Goal: Task Accomplishment & Management: Complete application form

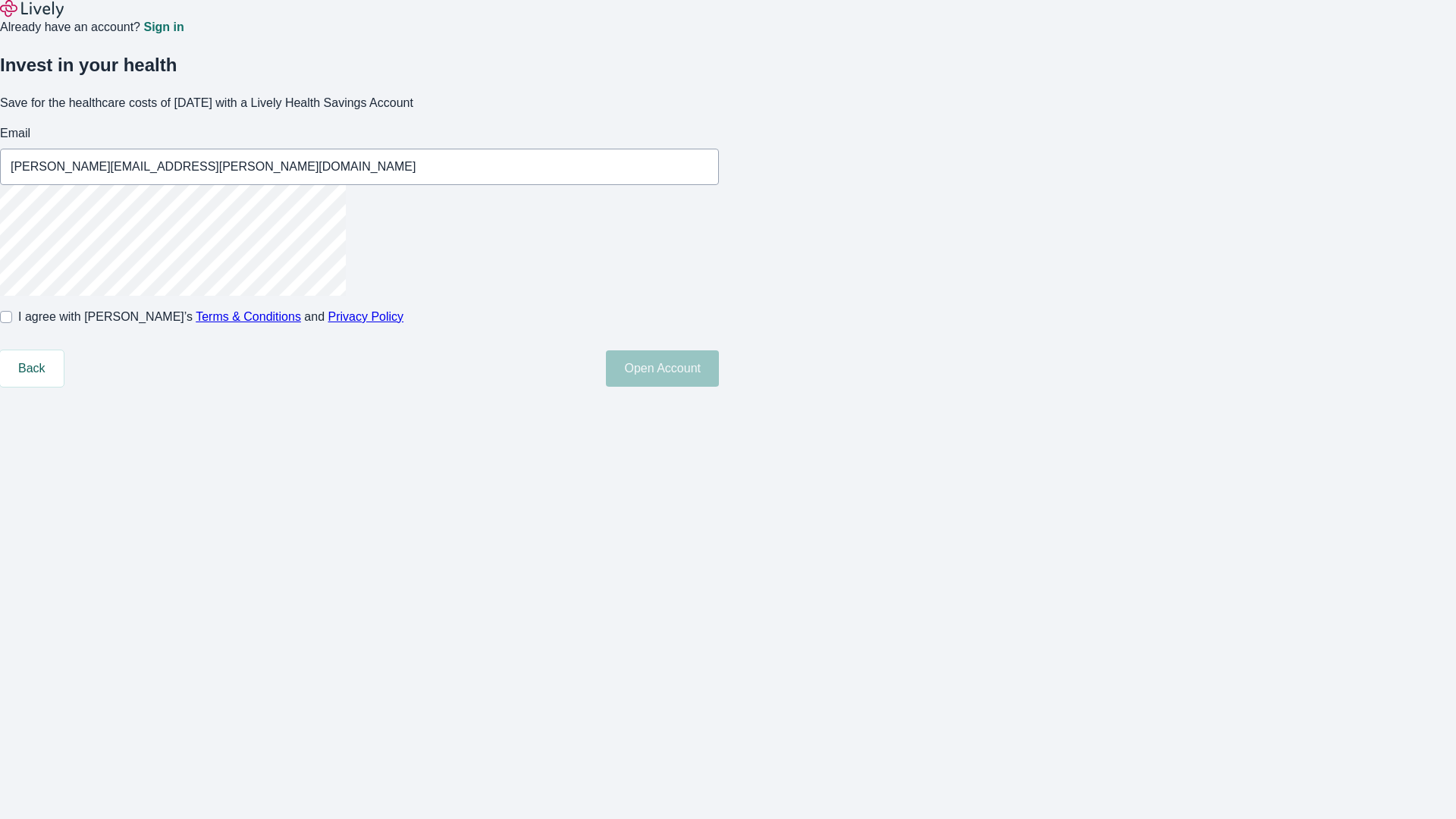
click at [12, 323] on input "I agree with Lively’s Terms & Conditions and Privacy Policy" at bounding box center [6, 317] width 12 height 12
checkbox input "true"
click at [719, 386] on button "Open Account" at bounding box center [662, 368] width 113 height 36
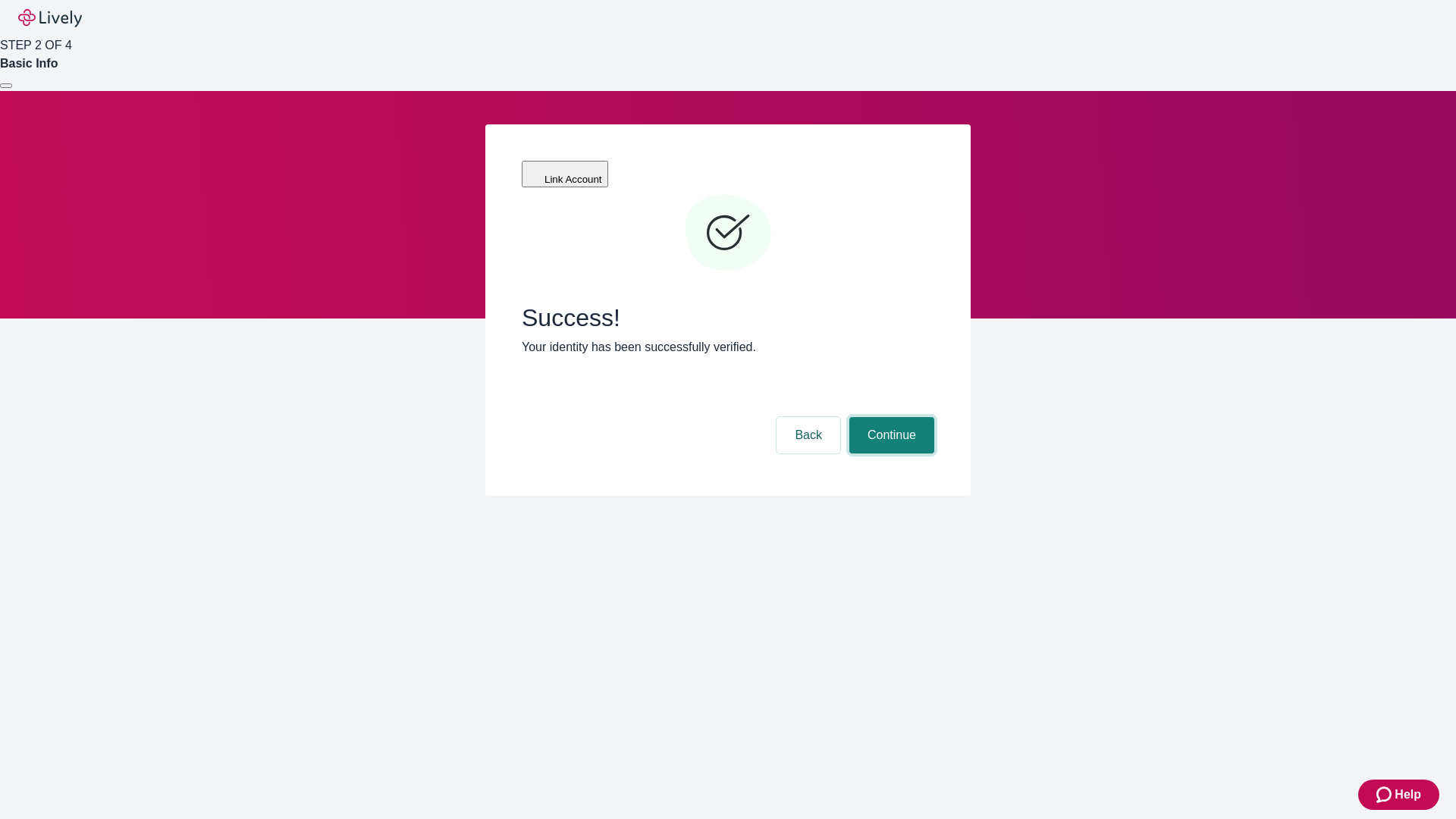
click at [889, 417] on button "Continue" at bounding box center [891, 434] width 85 height 36
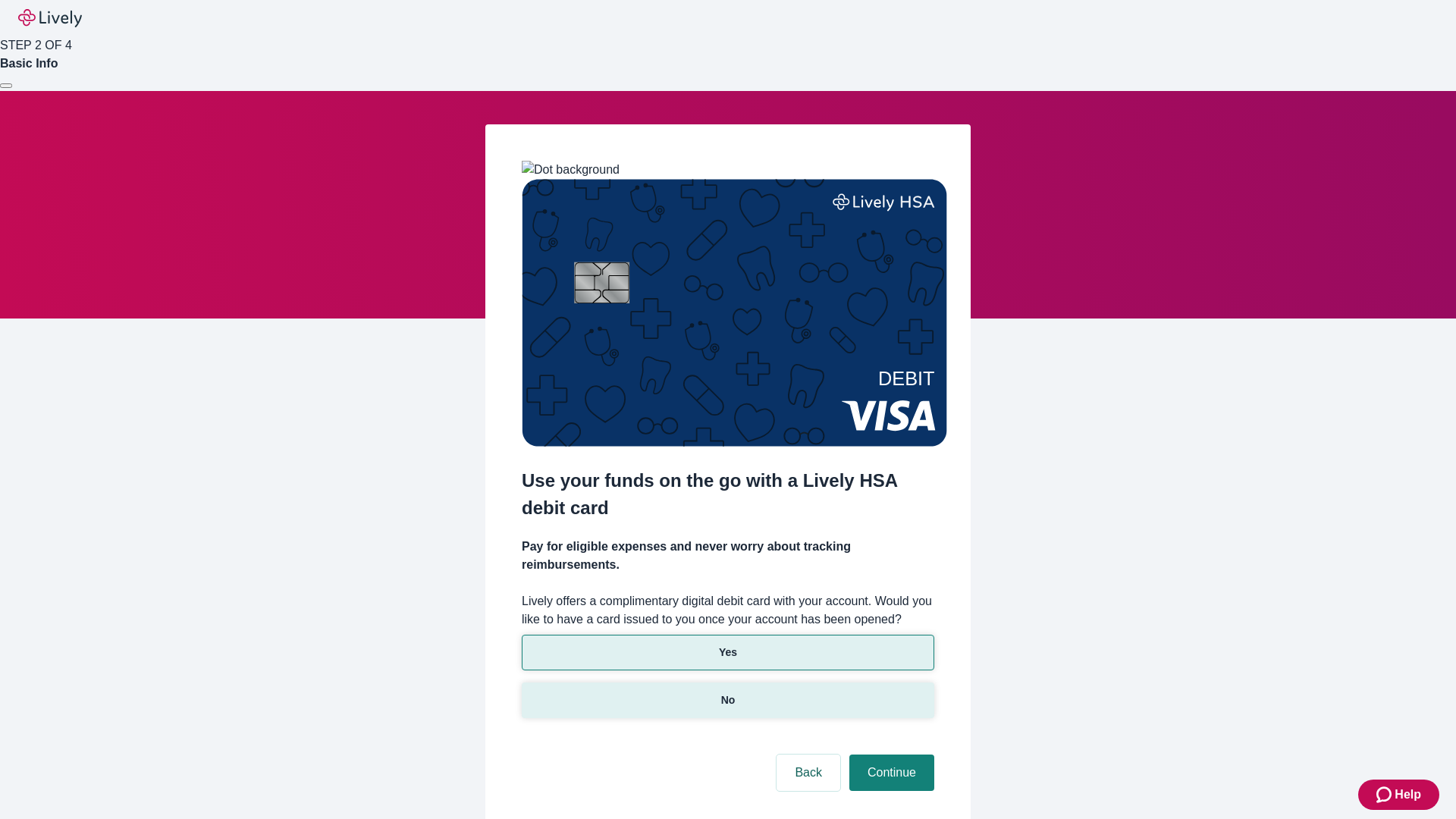
click at [727, 692] on p "No" at bounding box center [728, 699] width 14 height 16
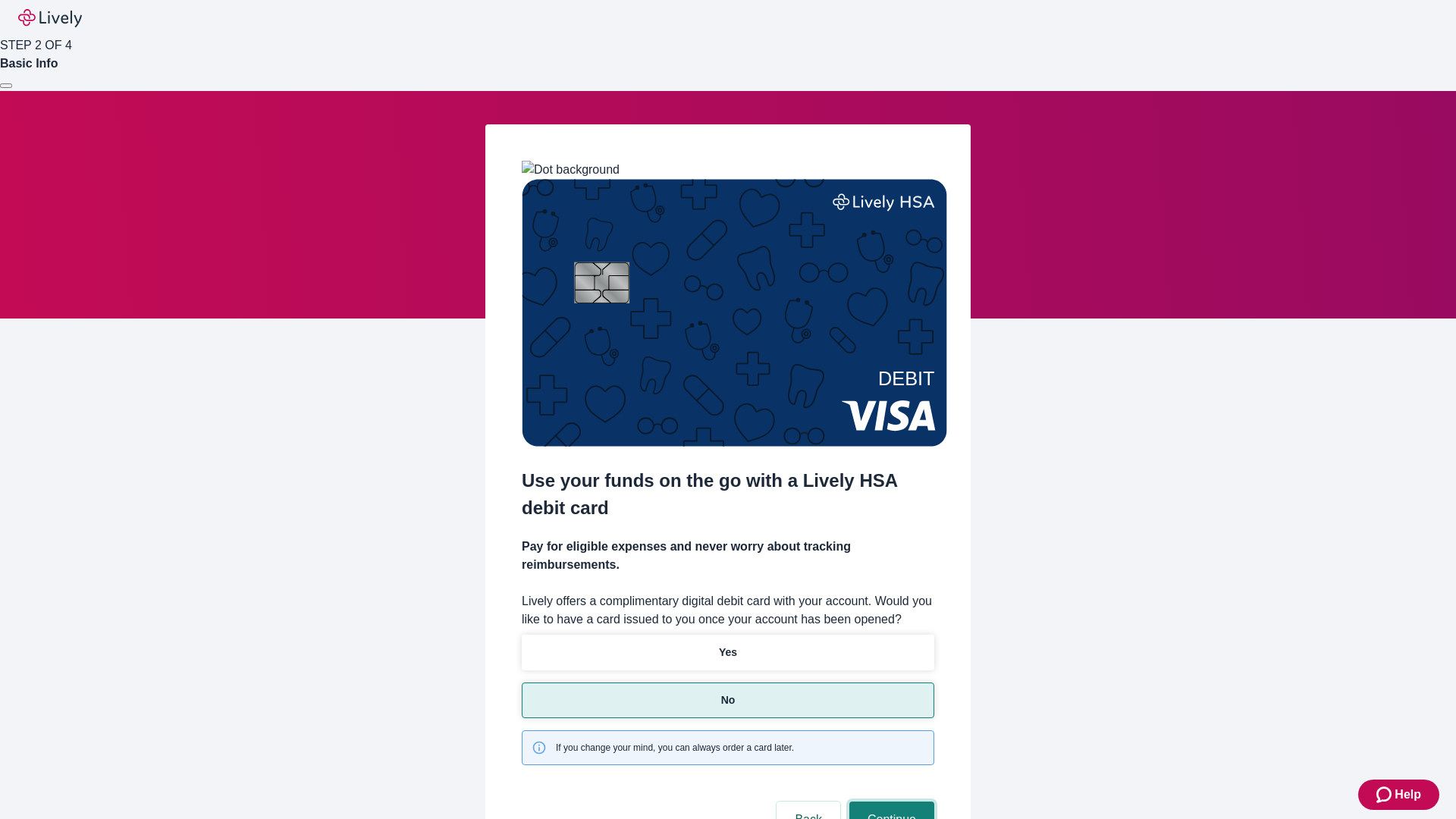
click at [889, 801] on button "Continue" at bounding box center [891, 819] width 85 height 36
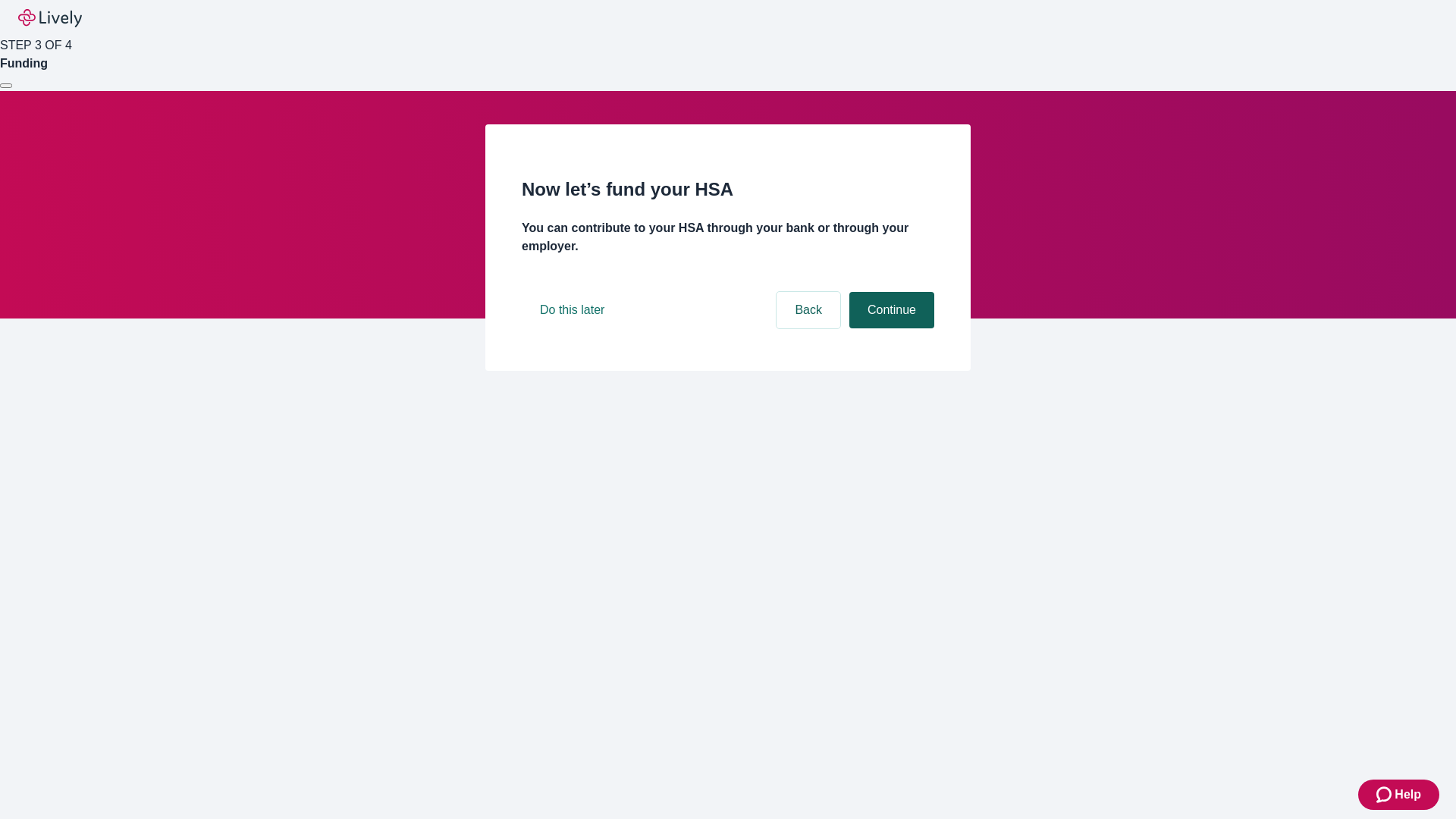
click at [889, 328] on button "Continue" at bounding box center [891, 310] width 85 height 36
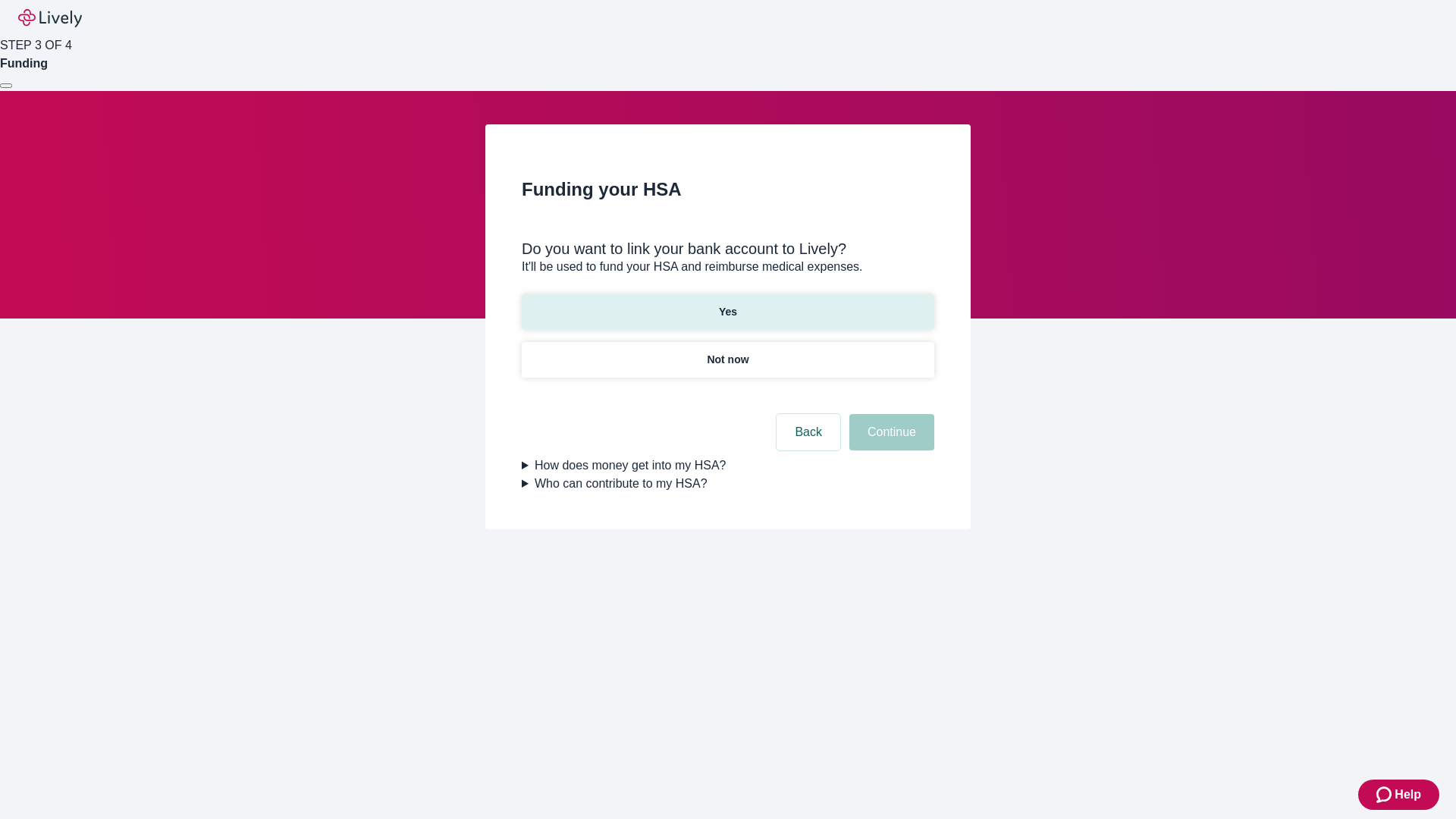
click at [727, 304] on p "Yes" at bounding box center [728, 311] width 18 height 16
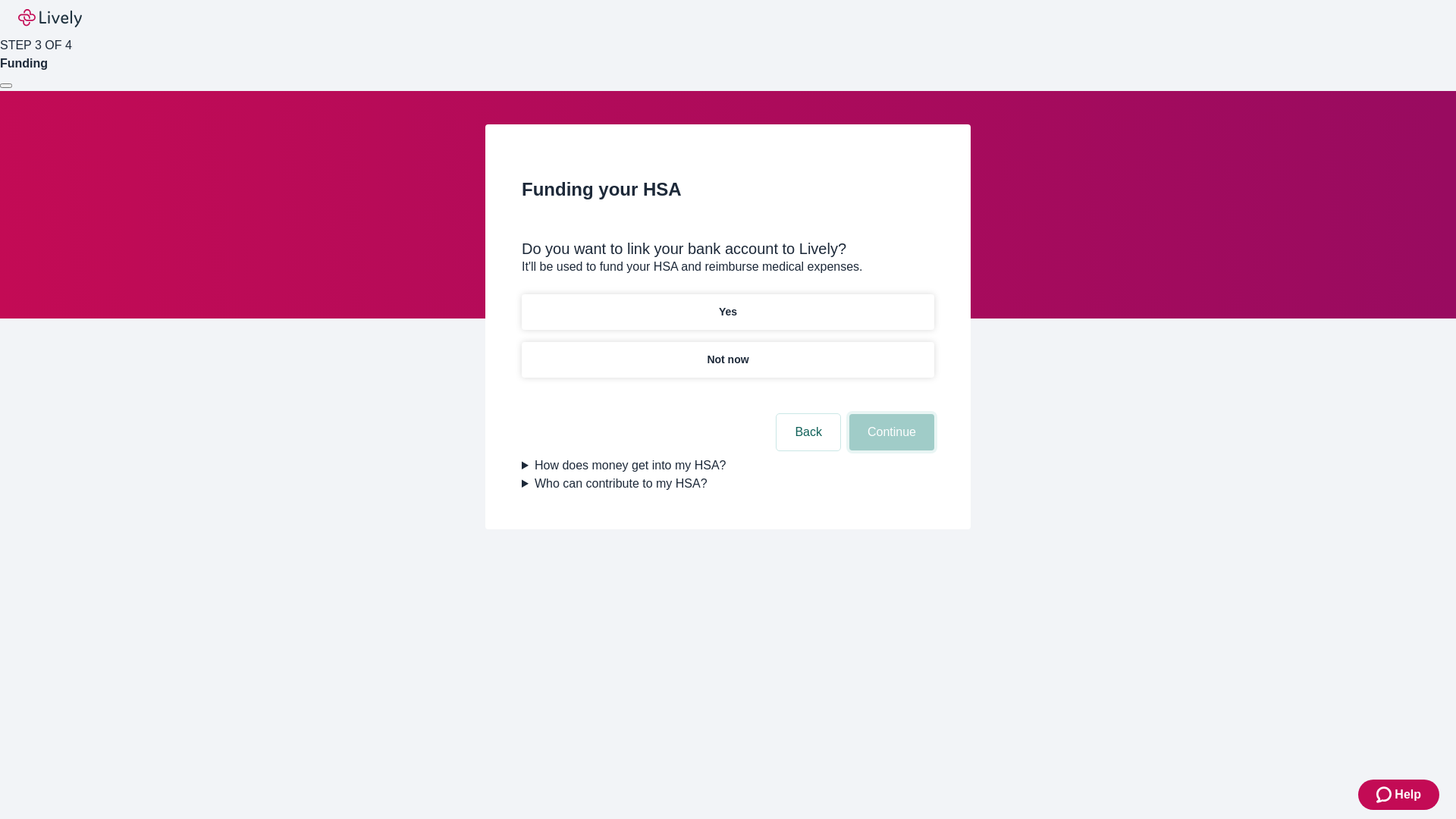
click at [889, 414] on button "Continue" at bounding box center [891, 432] width 85 height 36
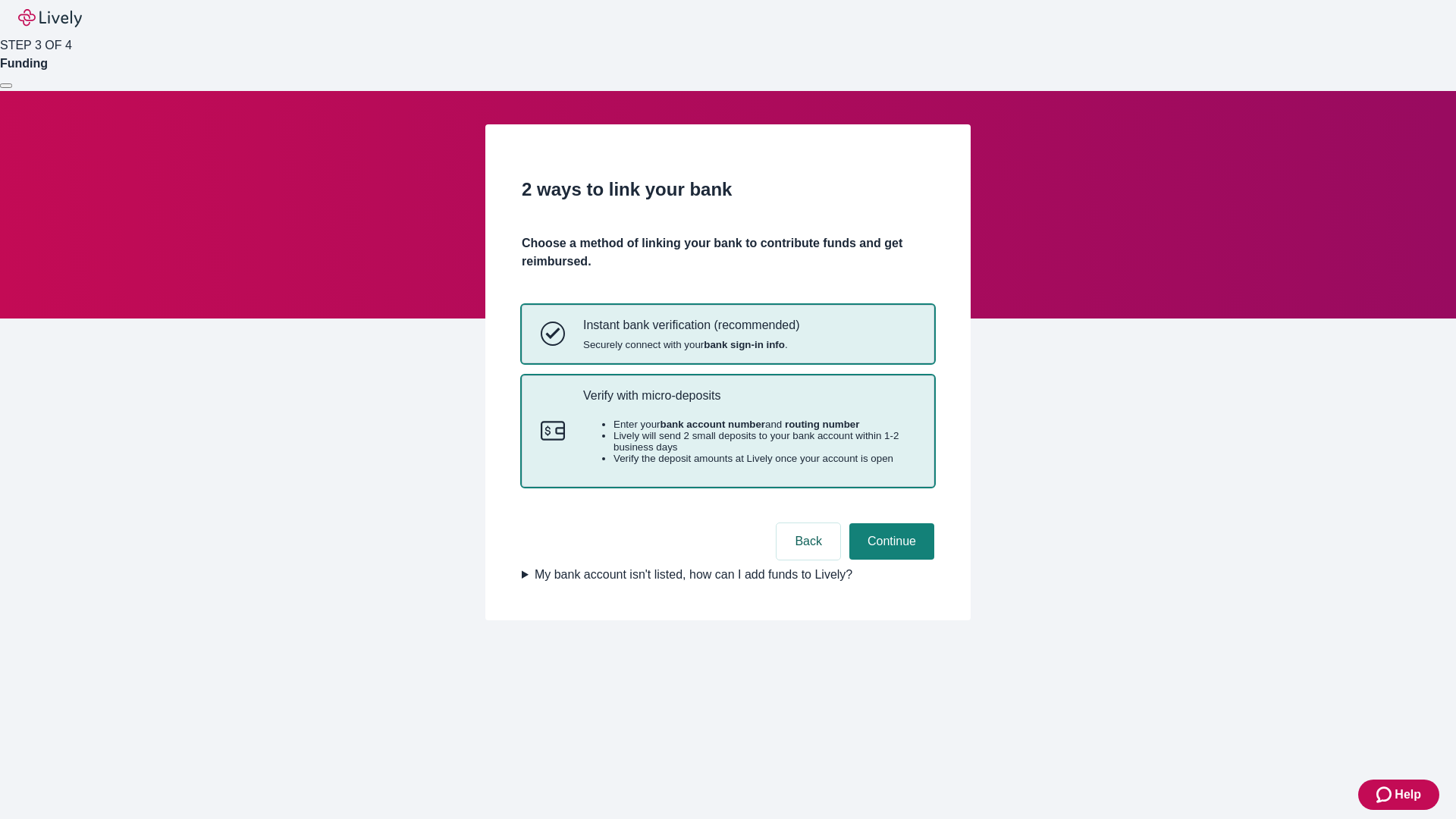
click at [748, 402] on p "Verify with micro-deposits" at bounding box center [749, 395] width 332 height 14
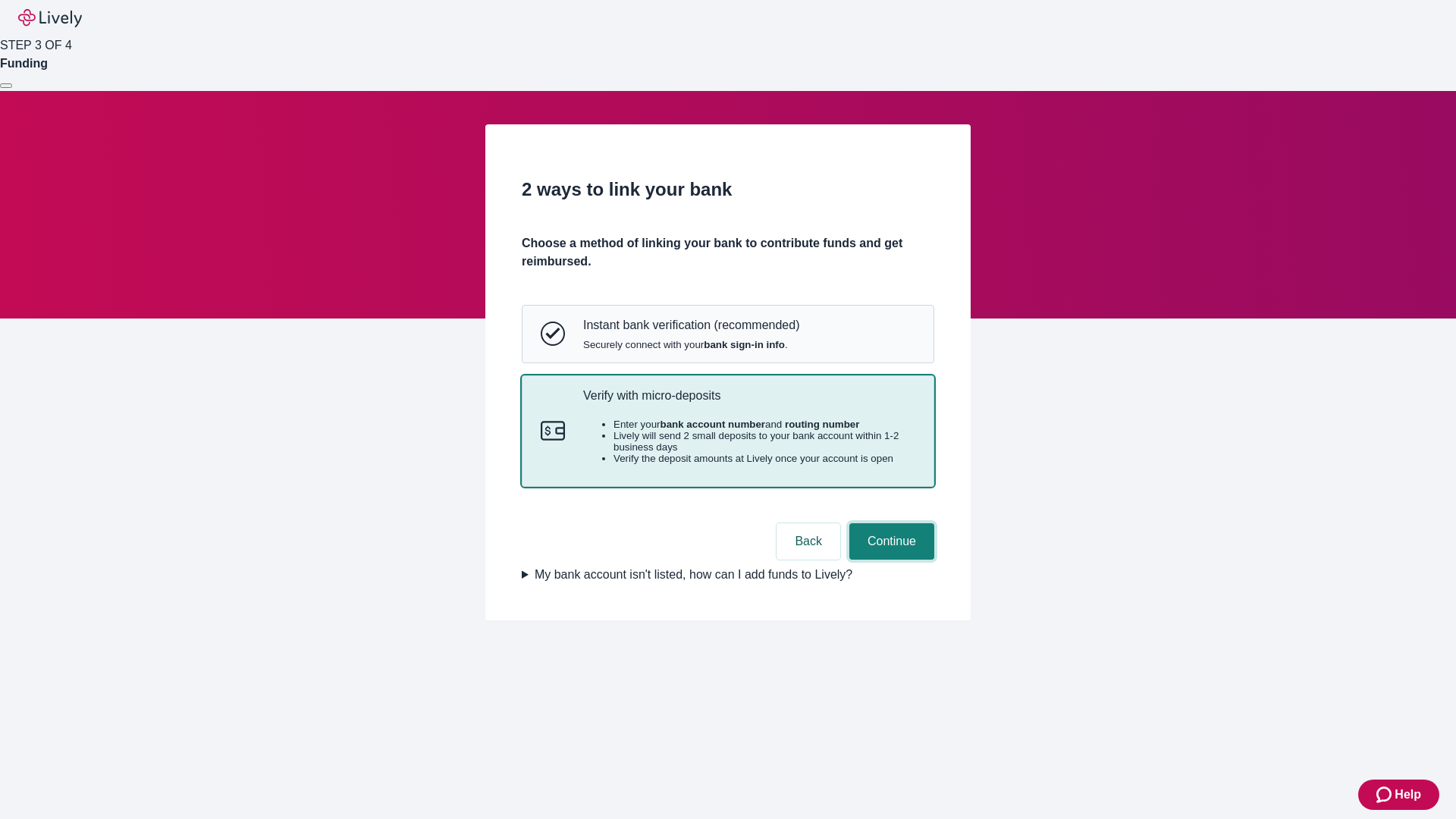
click at [889, 560] on button "Continue" at bounding box center [891, 540] width 85 height 36
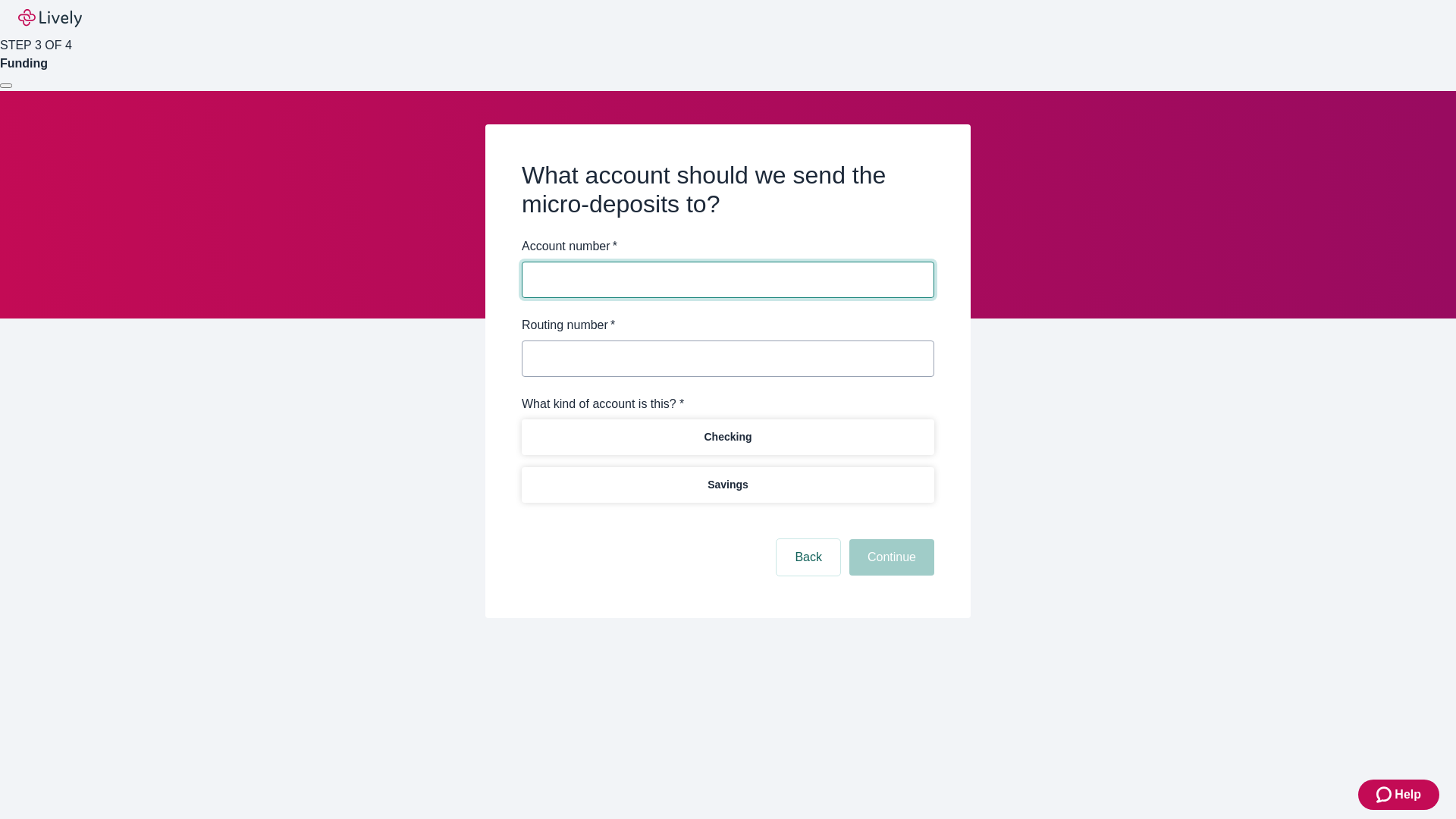
type input "122000661"
